Goal: Contribute content

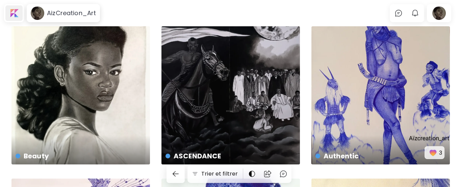
click at [14, 14] on div at bounding box center [13, 13] width 17 height 16
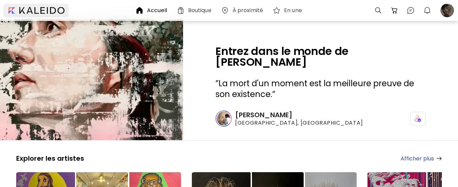
click at [8, 9] on div at bounding box center [35, 10] width 65 height 13
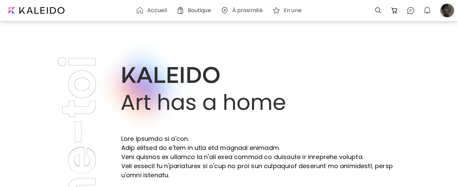
click at [445, 13] on div at bounding box center [446, 10] width 15 height 15
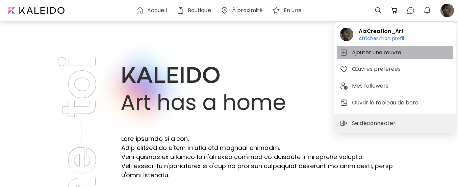
click at [391, 52] on h5 "Ajouter une œuvre" at bounding box center [377, 53] width 51 height 8
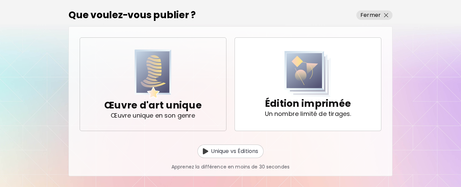
click at [208, 93] on span "Œuvre d'art unique Œuvre unique en son genre" at bounding box center [152, 84] width 135 height 62
